Goal: Task Accomplishment & Management: Manage account settings

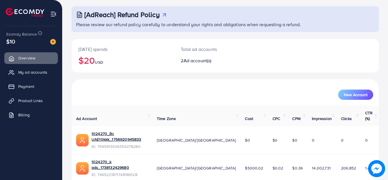
scroll to position [38, 0]
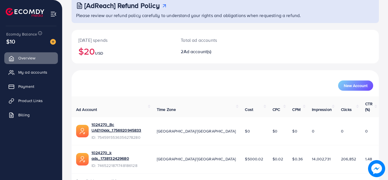
drag, startPoint x: 386, startPoint y: 61, endPoint x: 354, endPoint y: 63, distance: 32.0
click at [385, 61] on div "[AdReach] Refund Policy Please review our refund policy carefully to understand…" at bounding box center [224, 80] width 325 height 236
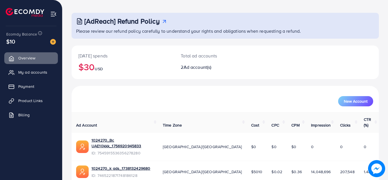
scroll to position [38, 0]
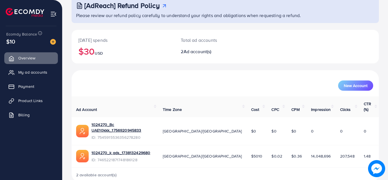
click at [385, 59] on div "[AdReach] Refund Policy Please review our refund policy carefully to understand…" at bounding box center [224, 77] width 325 height 230
click at [26, 74] on span "My ad accounts" at bounding box center [34, 72] width 29 height 6
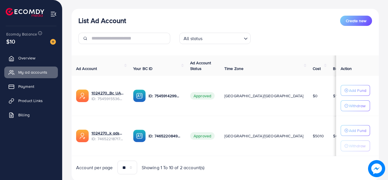
scroll to position [66, 0]
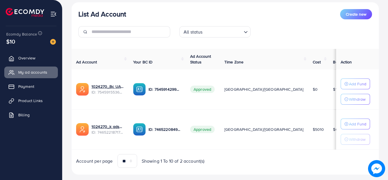
click at [86, 13] on h3 "List Ad Account" at bounding box center [102, 14] width 48 height 8
